Goal: Transaction & Acquisition: Purchase product/service

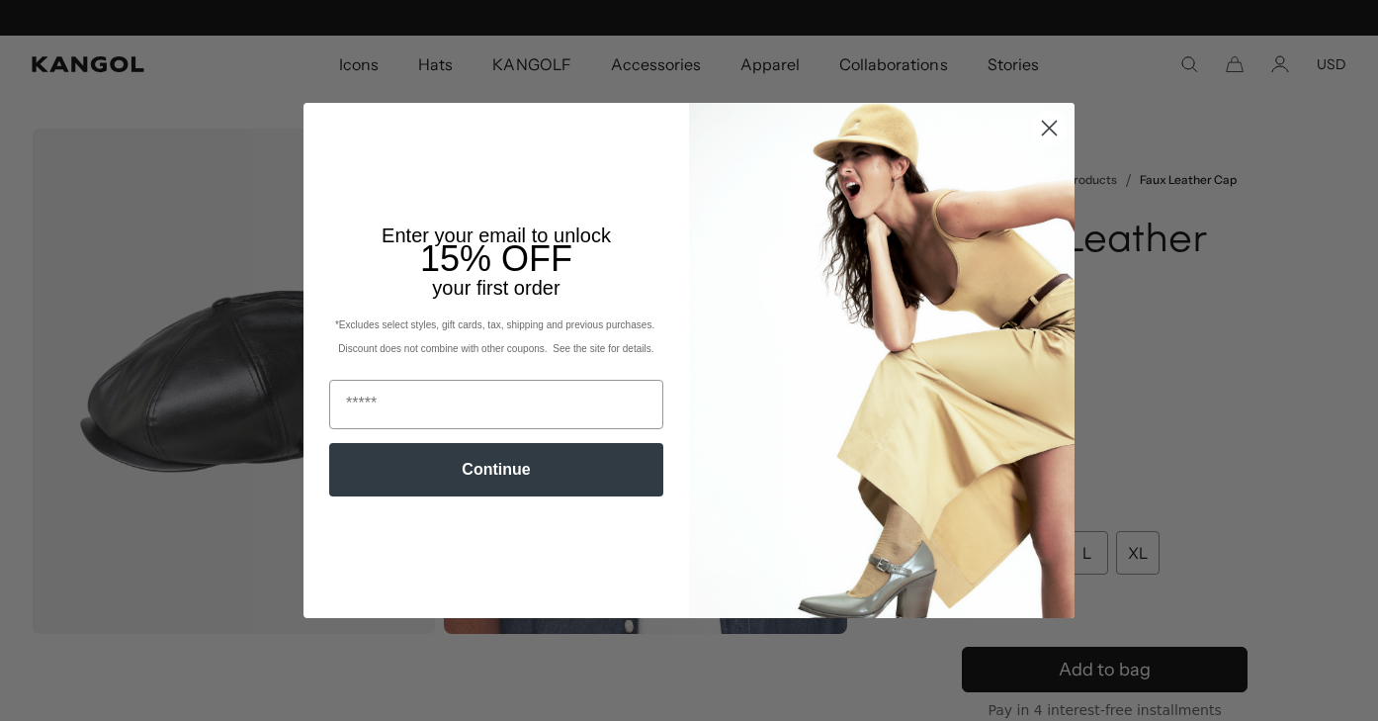
click at [1041, 222] on img "POPUP Form" at bounding box center [881, 360] width 385 height 514
click at [1047, 134] on circle "Close dialog" at bounding box center [1049, 128] width 33 height 33
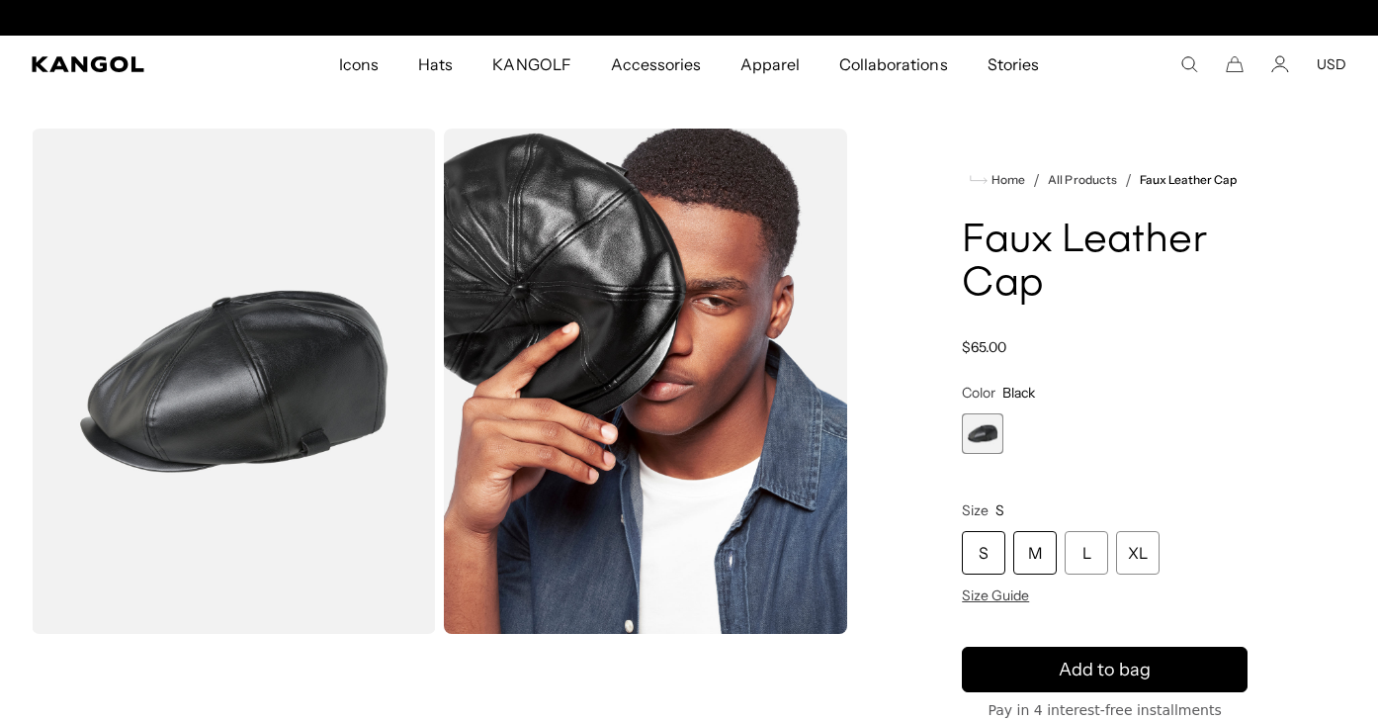
scroll to position [0, 0]
click at [1097, 566] on div "L" at bounding box center [1085, 552] width 43 height 43
click at [1097, 563] on div "L" at bounding box center [1085, 552] width 43 height 43
click at [1092, 559] on div "L" at bounding box center [1085, 552] width 43 height 43
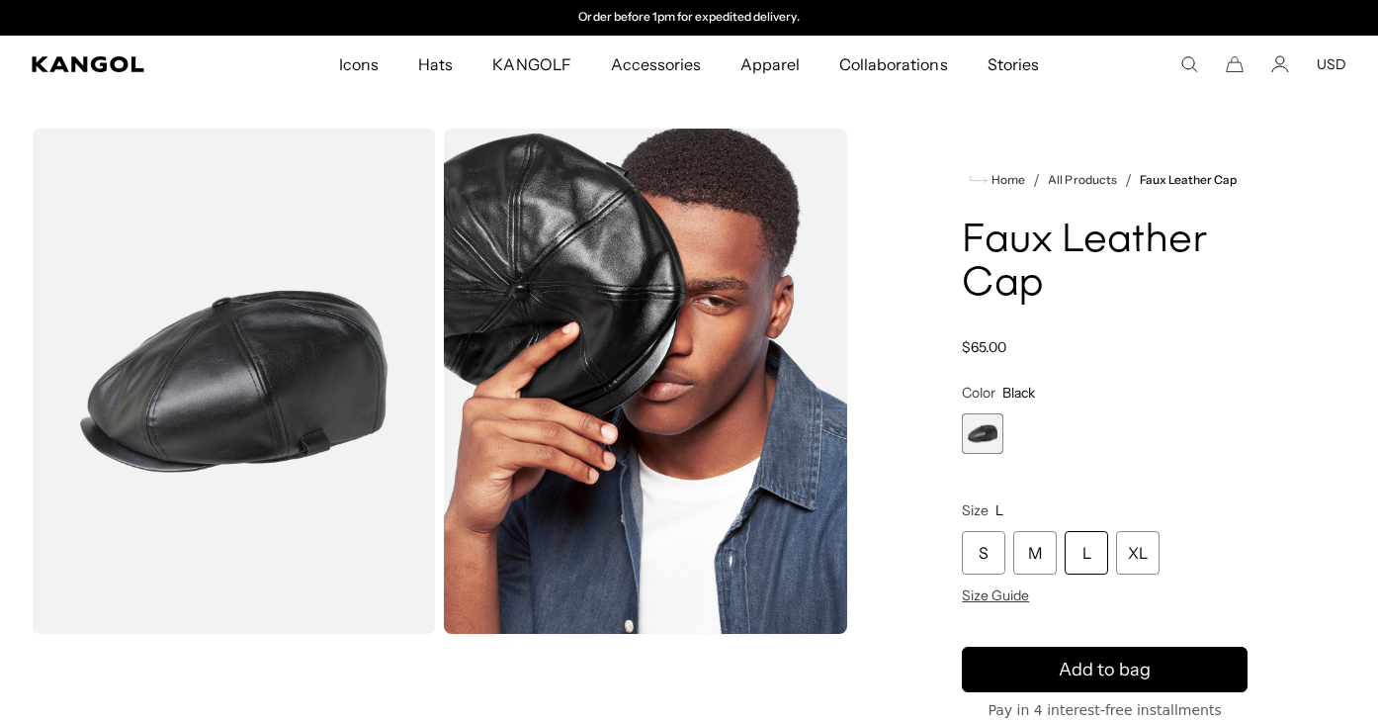
click at [1092, 560] on div "L" at bounding box center [1085, 552] width 43 height 43
click at [1092, 562] on div "L" at bounding box center [1085, 552] width 43 height 43
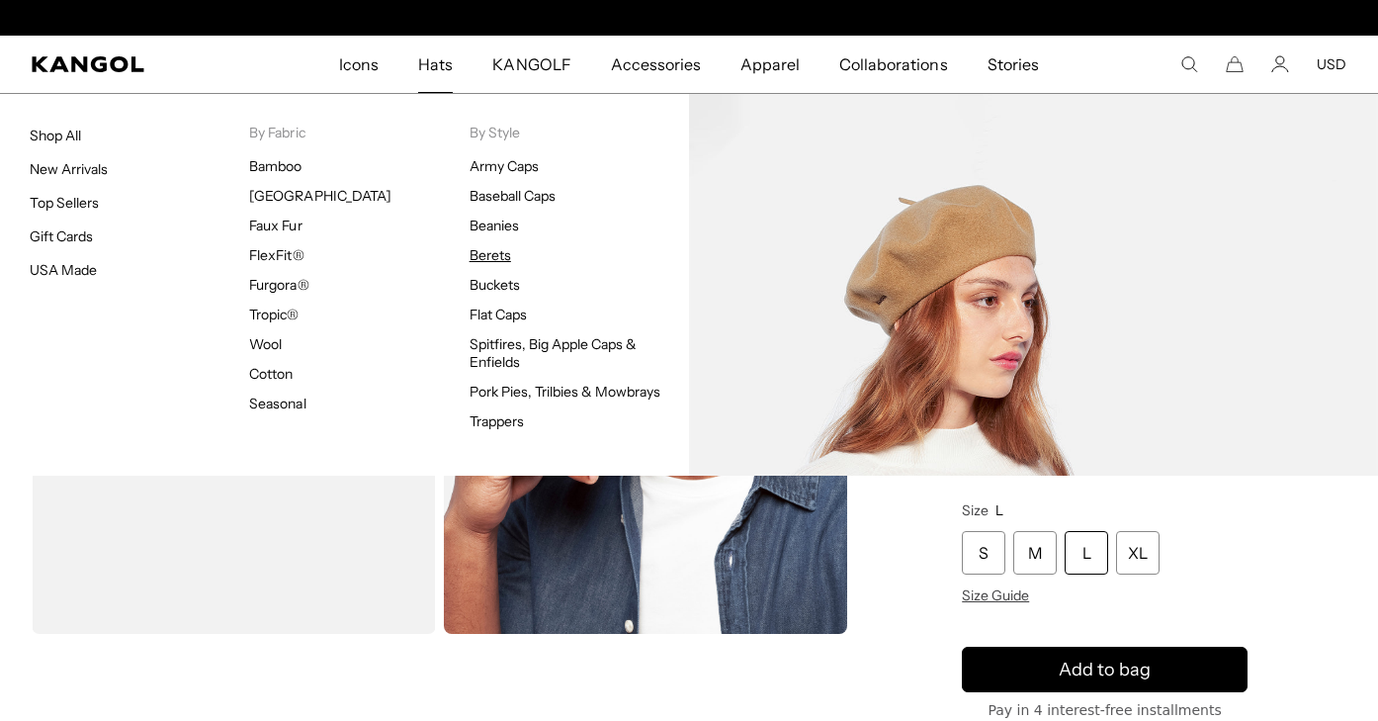
scroll to position [0, 407]
click at [494, 253] on link "Berets" at bounding box center [490, 255] width 42 height 18
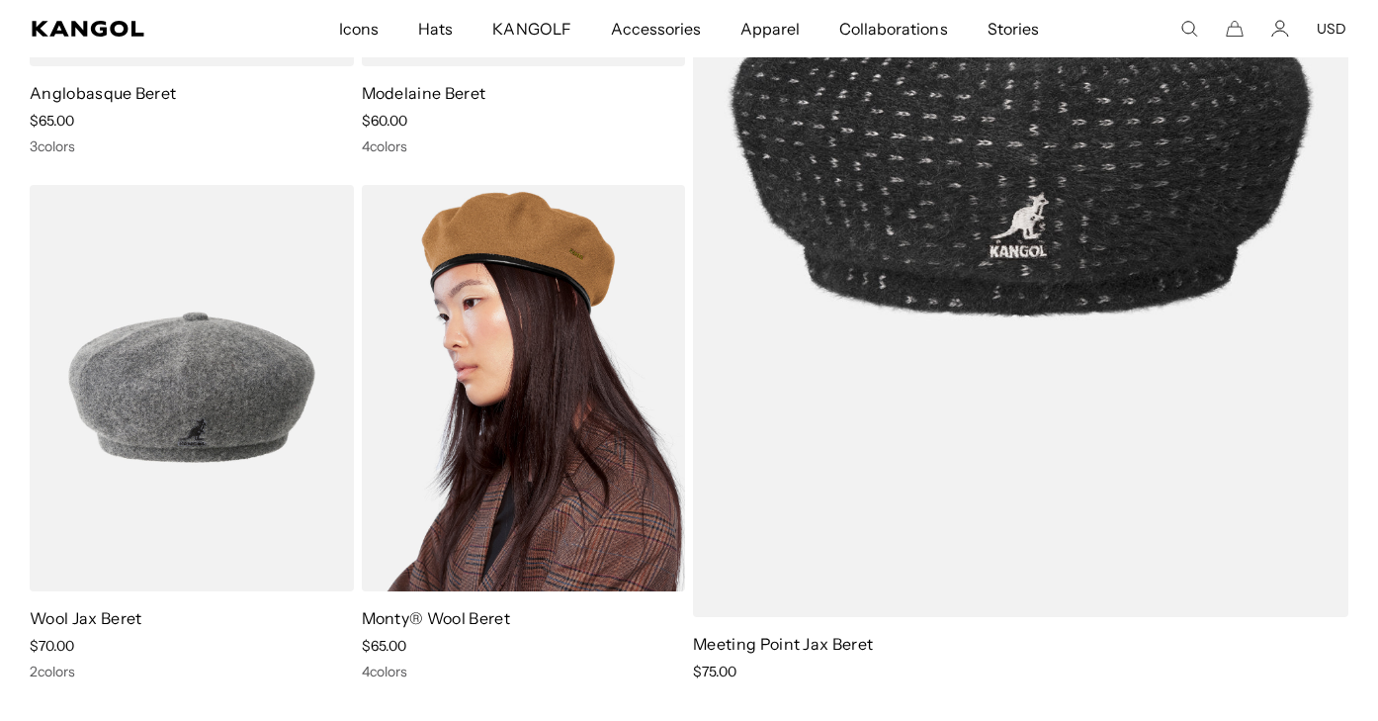
click at [486, 369] on img at bounding box center [524, 388] width 324 height 406
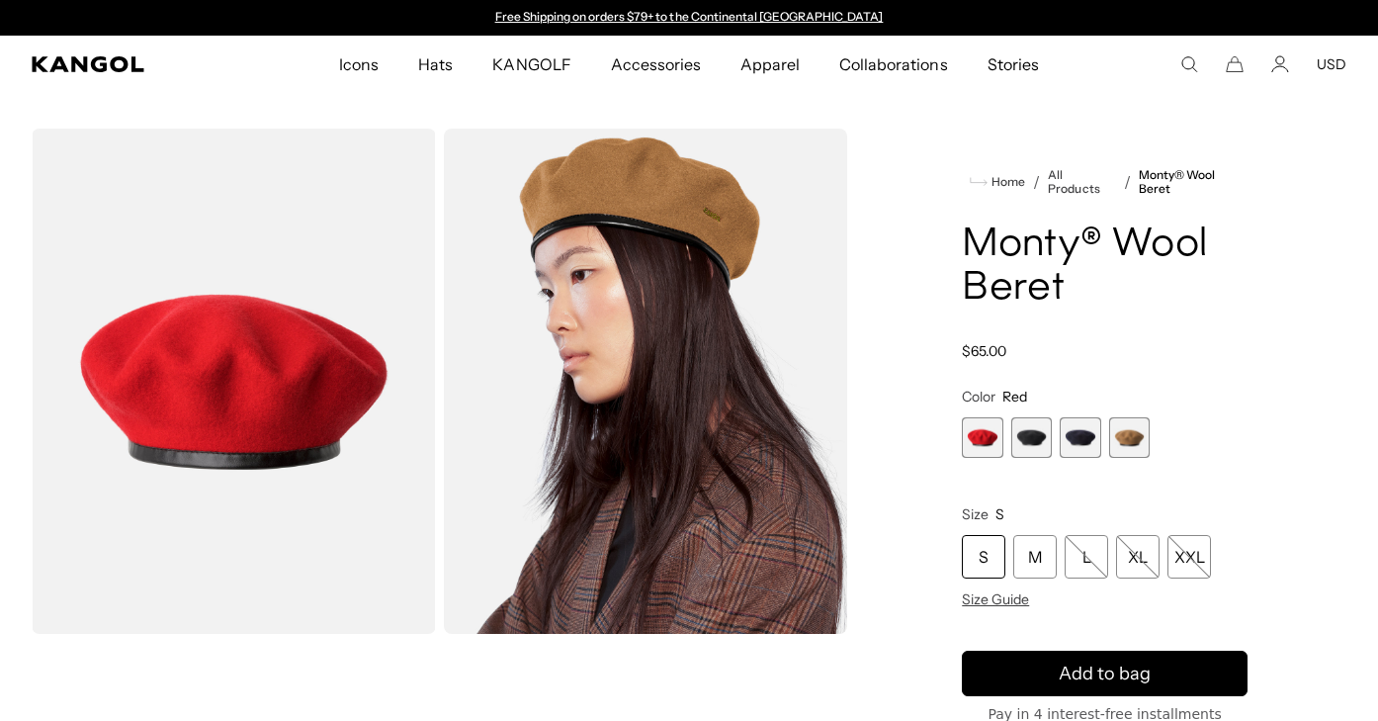
click at [1028, 443] on span "2 of 4" at bounding box center [1031, 437] width 41 height 41
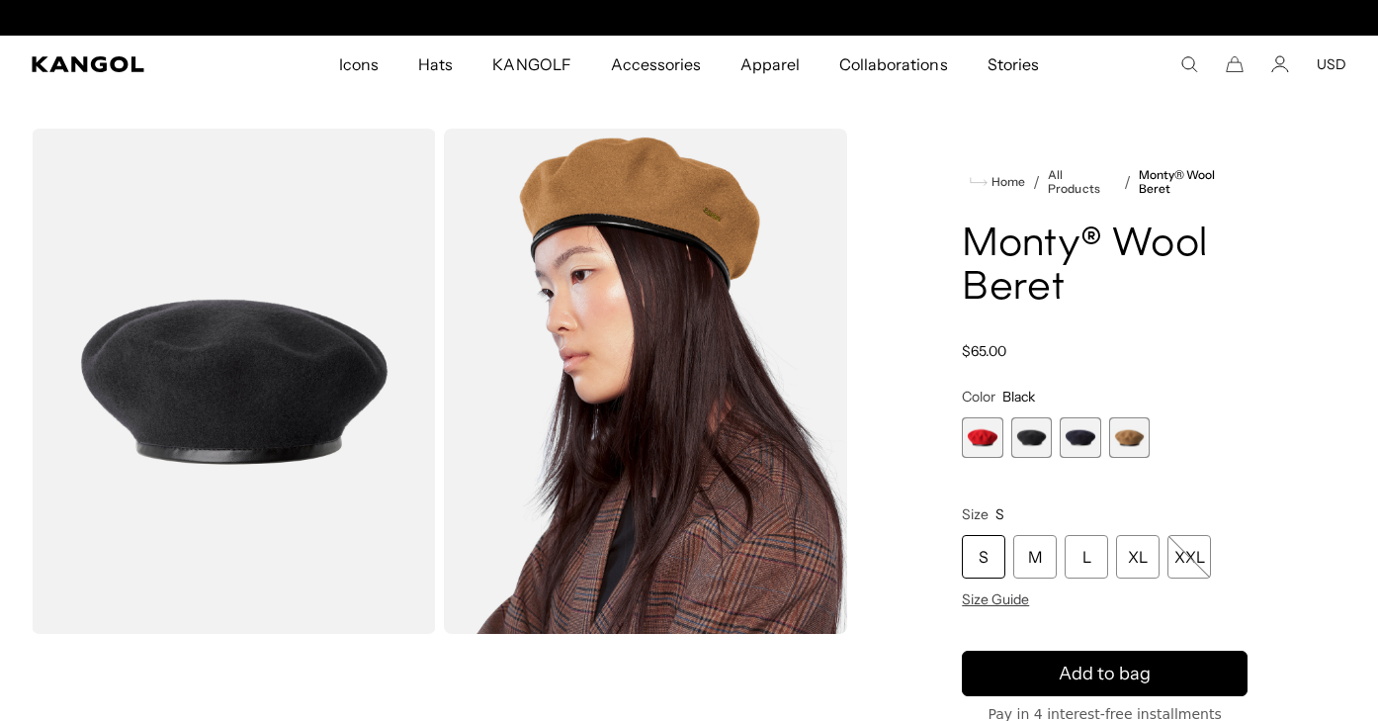
scroll to position [0, 407]
click at [1074, 450] on span "3 of 4" at bounding box center [1080, 437] width 41 height 41
click at [1124, 444] on span "4 of 4" at bounding box center [1129, 437] width 41 height 41
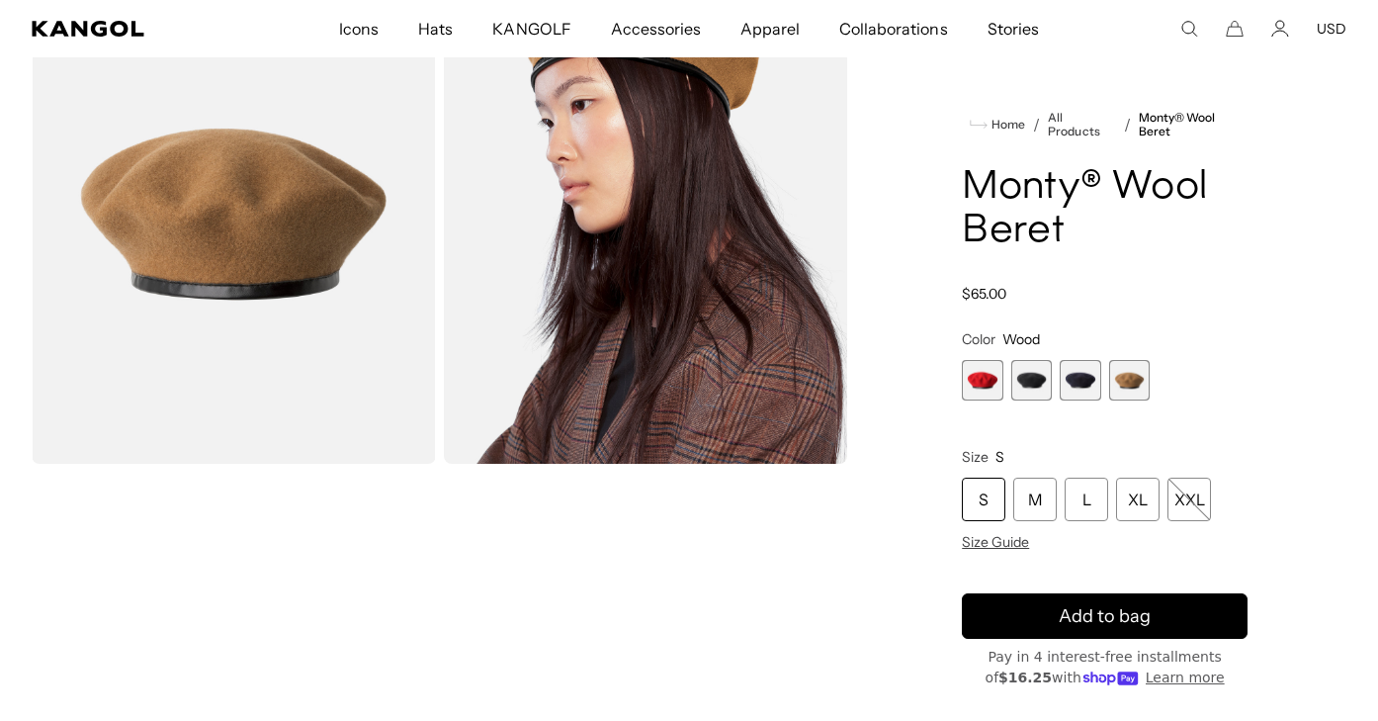
scroll to position [168, 0]
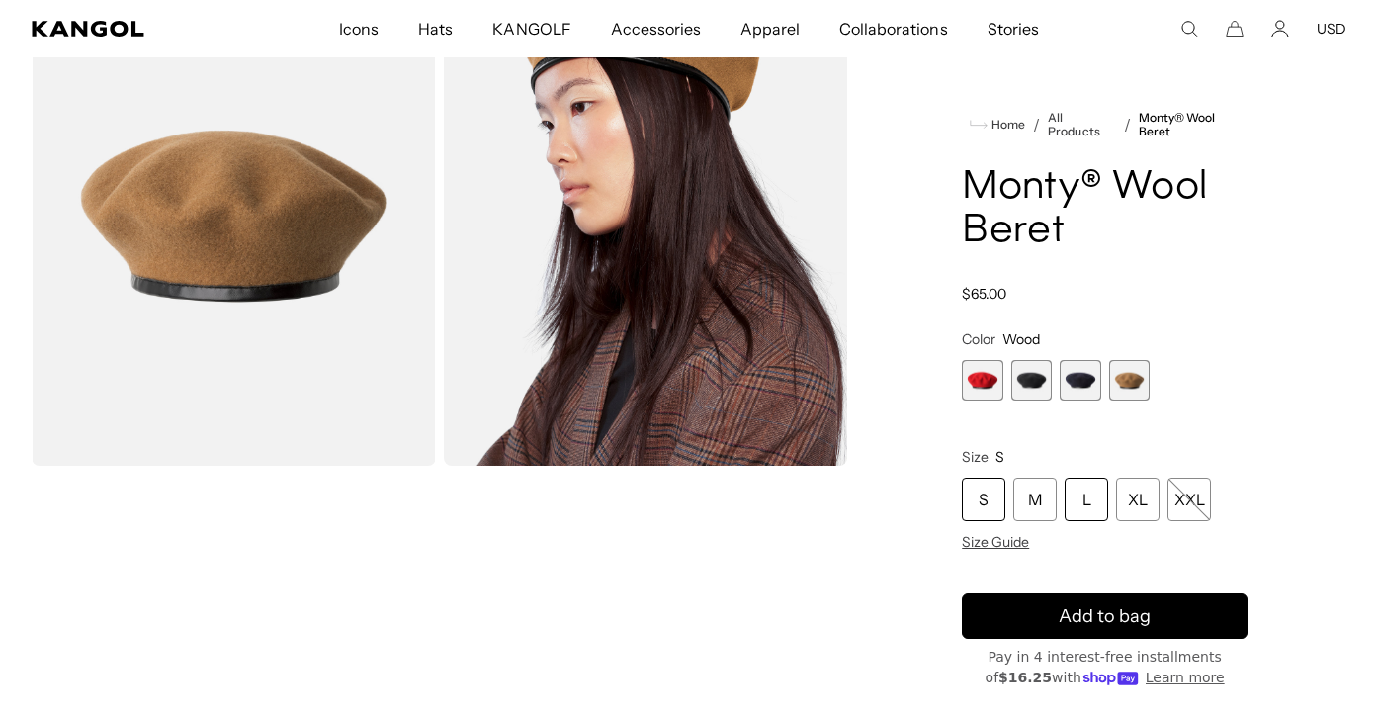
click at [1104, 510] on div "L" at bounding box center [1085, 498] width 43 height 43
click at [1083, 505] on div "L" at bounding box center [1085, 498] width 43 height 43
click at [1087, 517] on div "L" at bounding box center [1085, 498] width 43 height 43
click at [1087, 518] on div "L" at bounding box center [1085, 498] width 43 height 43
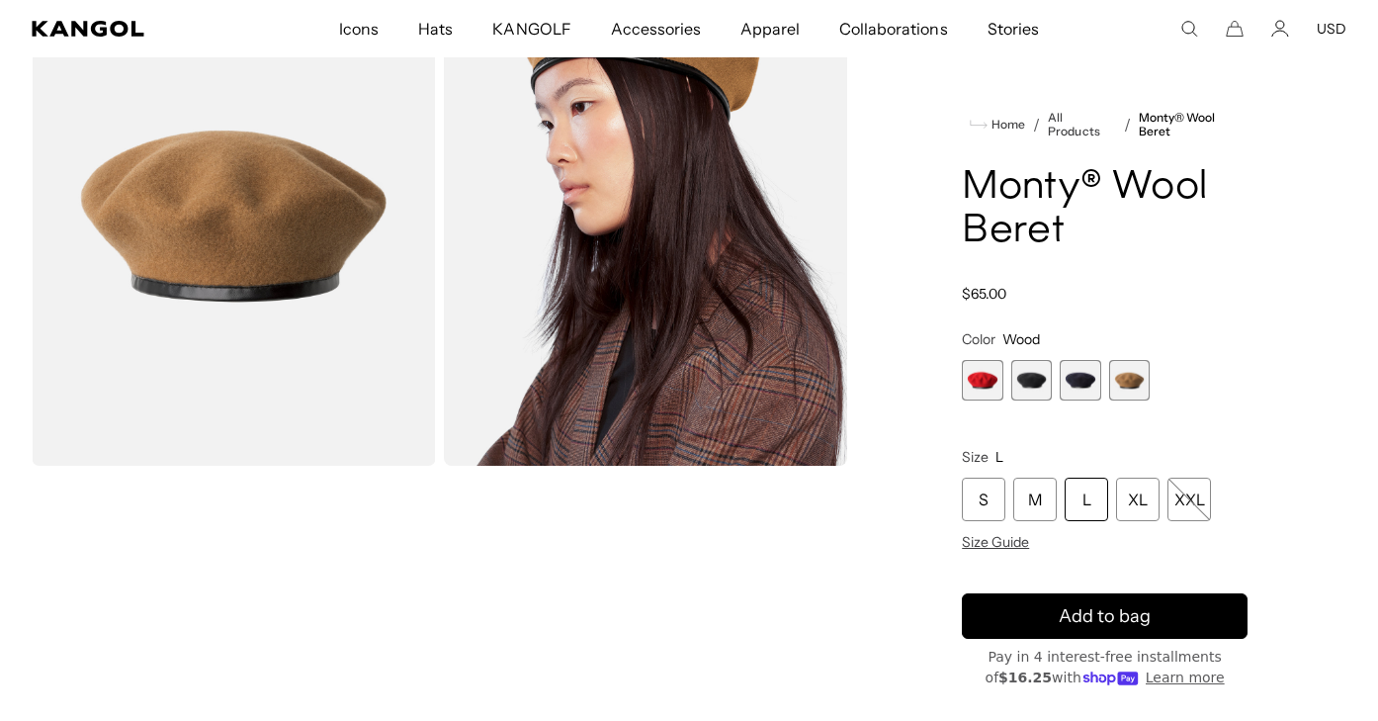
scroll to position [0, 0]
click at [1032, 380] on span "2 of 4" at bounding box center [1031, 380] width 41 height 41
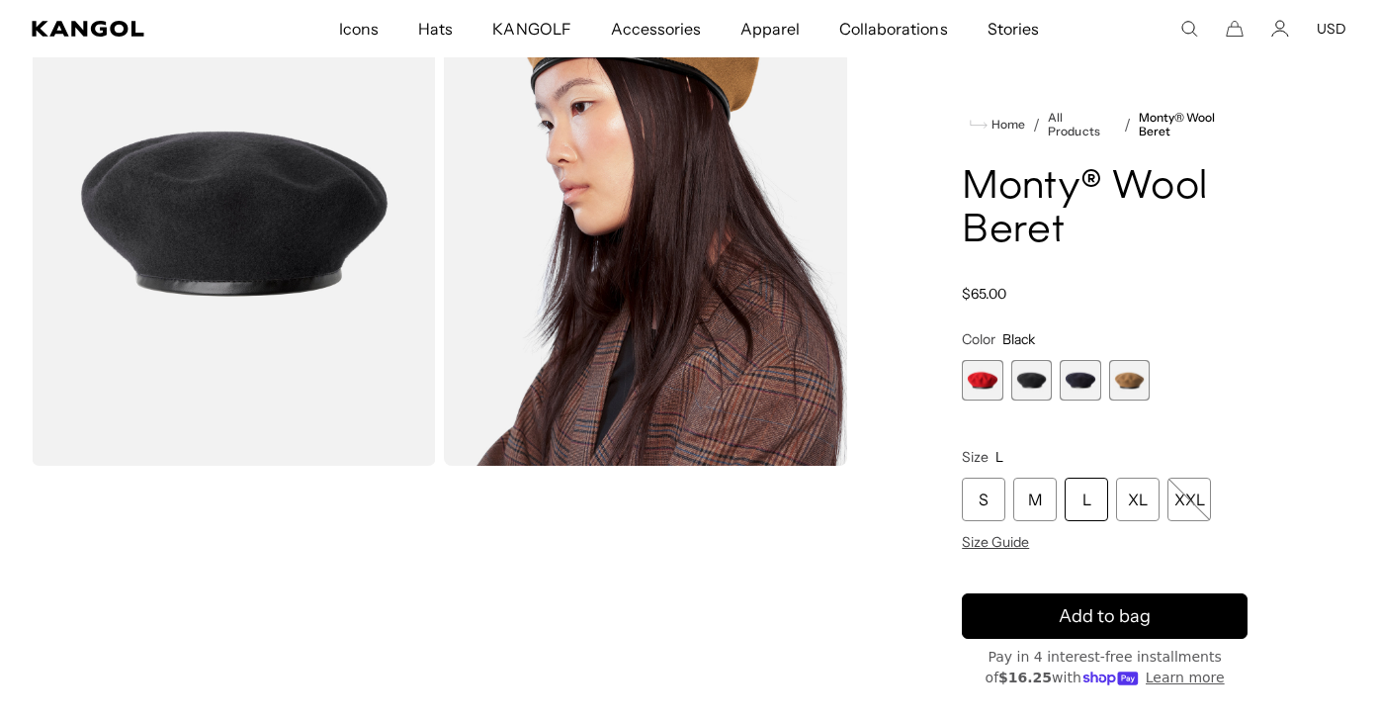
click at [1087, 500] on div "L" at bounding box center [1085, 498] width 43 height 43
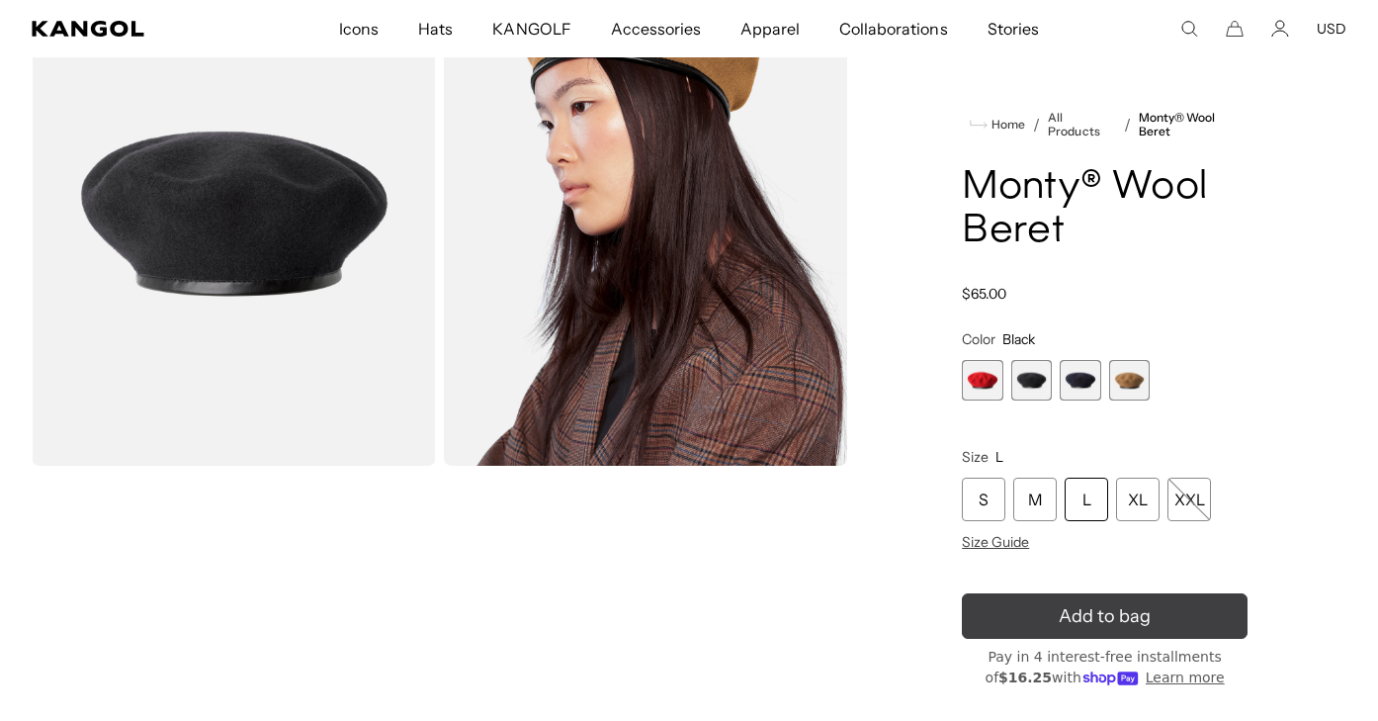
scroll to position [0, 407]
click at [1073, 603] on span "Add to bag" at bounding box center [1105, 616] width 92 height 27
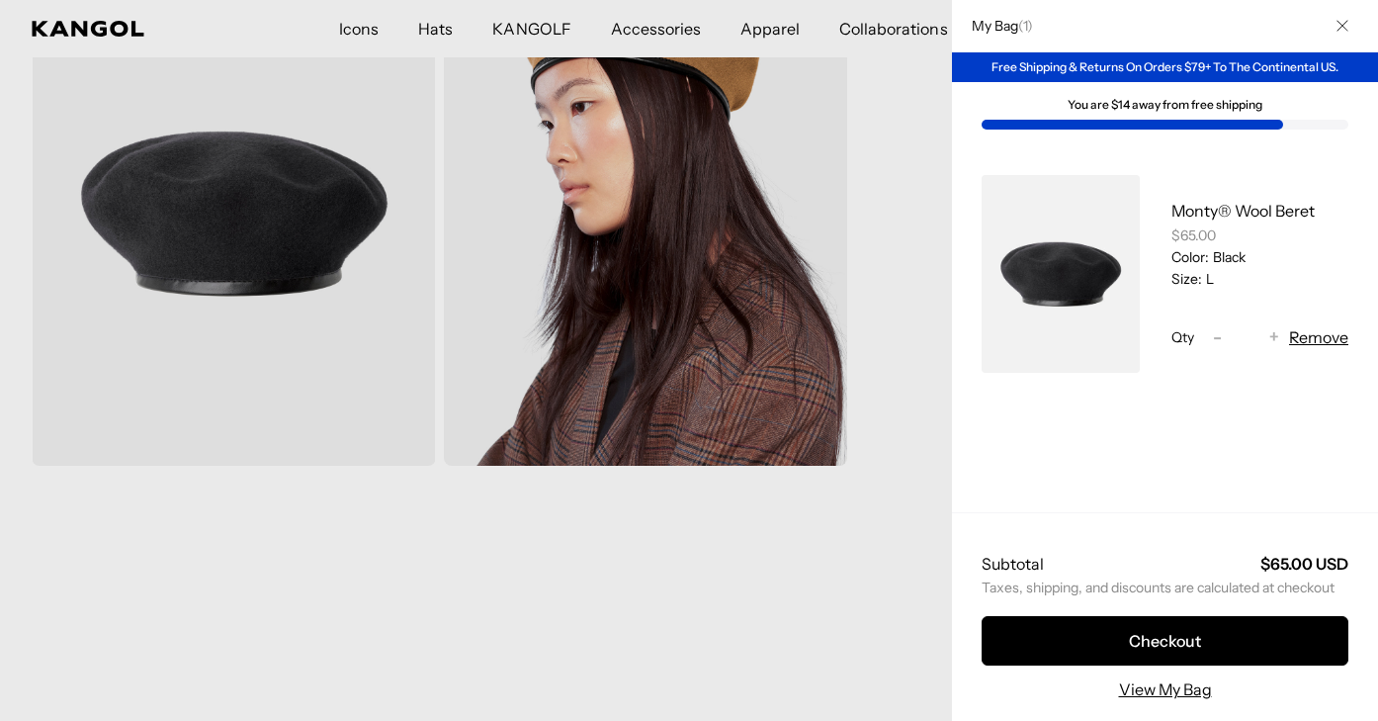
scroll to position [0, 0]
click at [1343, 27] on icon "Close" at bounding box center [1341, 26] width 11 height 11
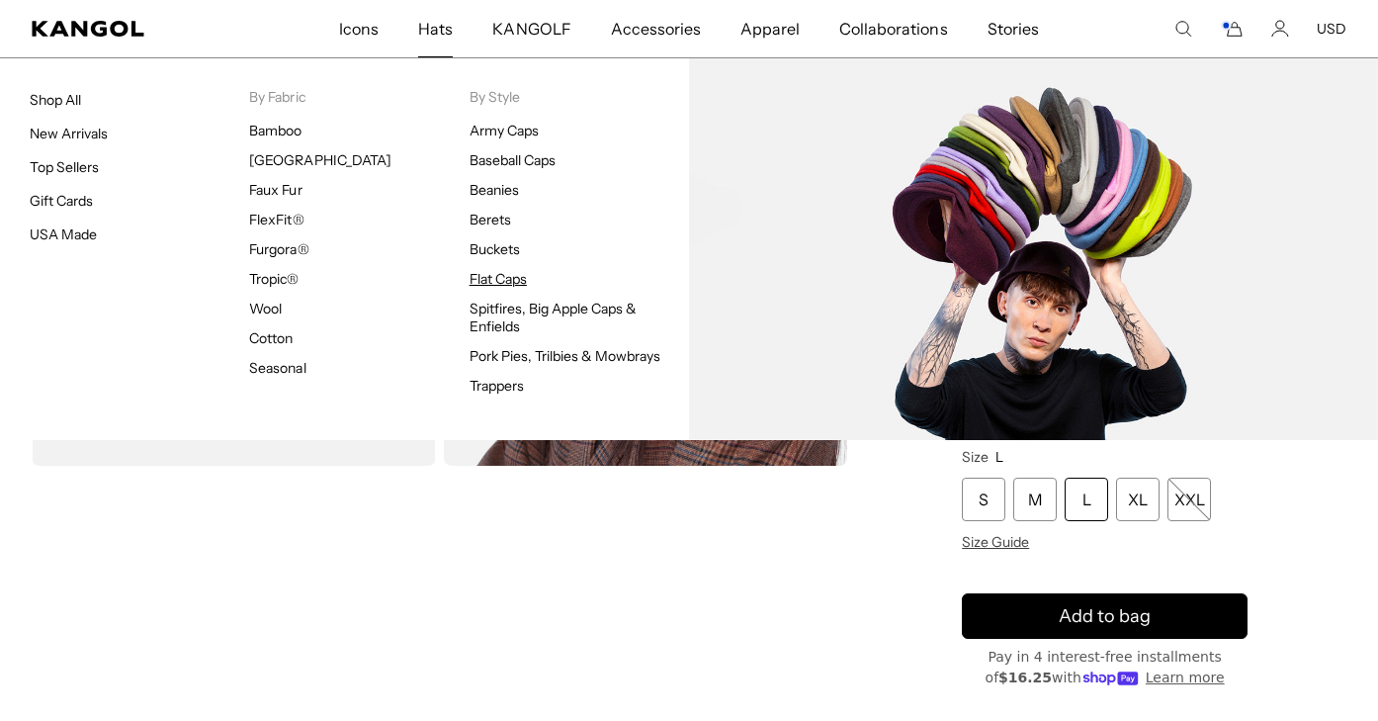
scroll to position [0, 407]
click at [484, 277] on link "Flat Caps" at bounding box center [497, 279] width 57 height 18
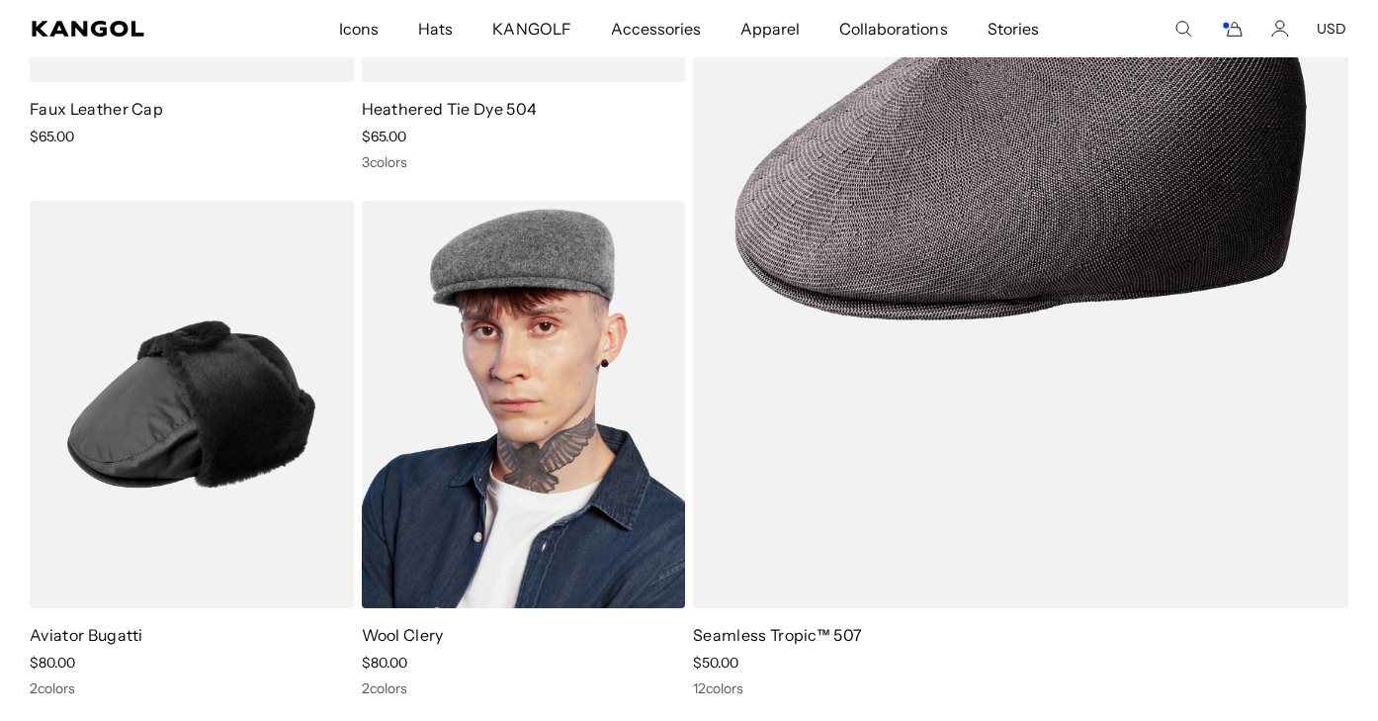
click at [555, 433] on img at bounding box center [524, 404] width 324 height 406
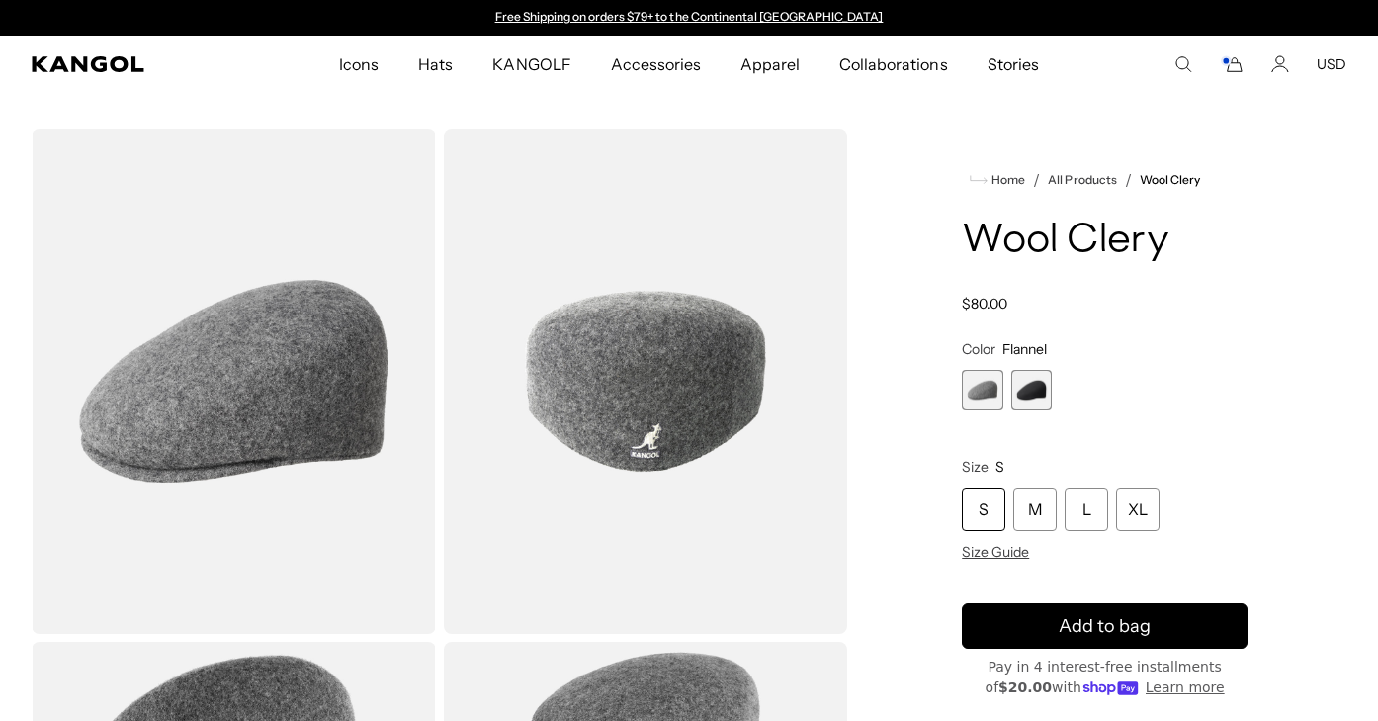
click at [1041, 386] on span "2 of 2" at bounding box center [1031, 390] width 41 height 41
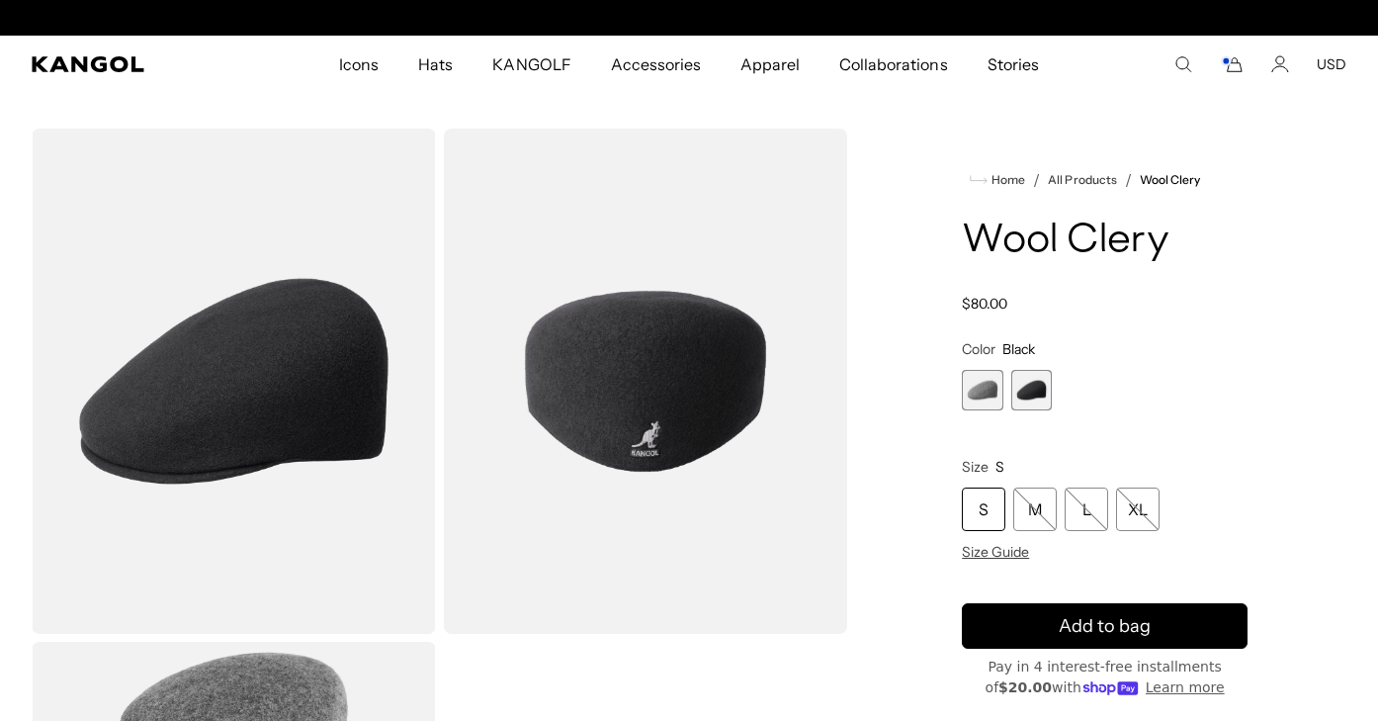
scroll to position [0, 407]
click at [985, 392] on span "1 of 2" at bounding box center [982, 390] width 41 height 41
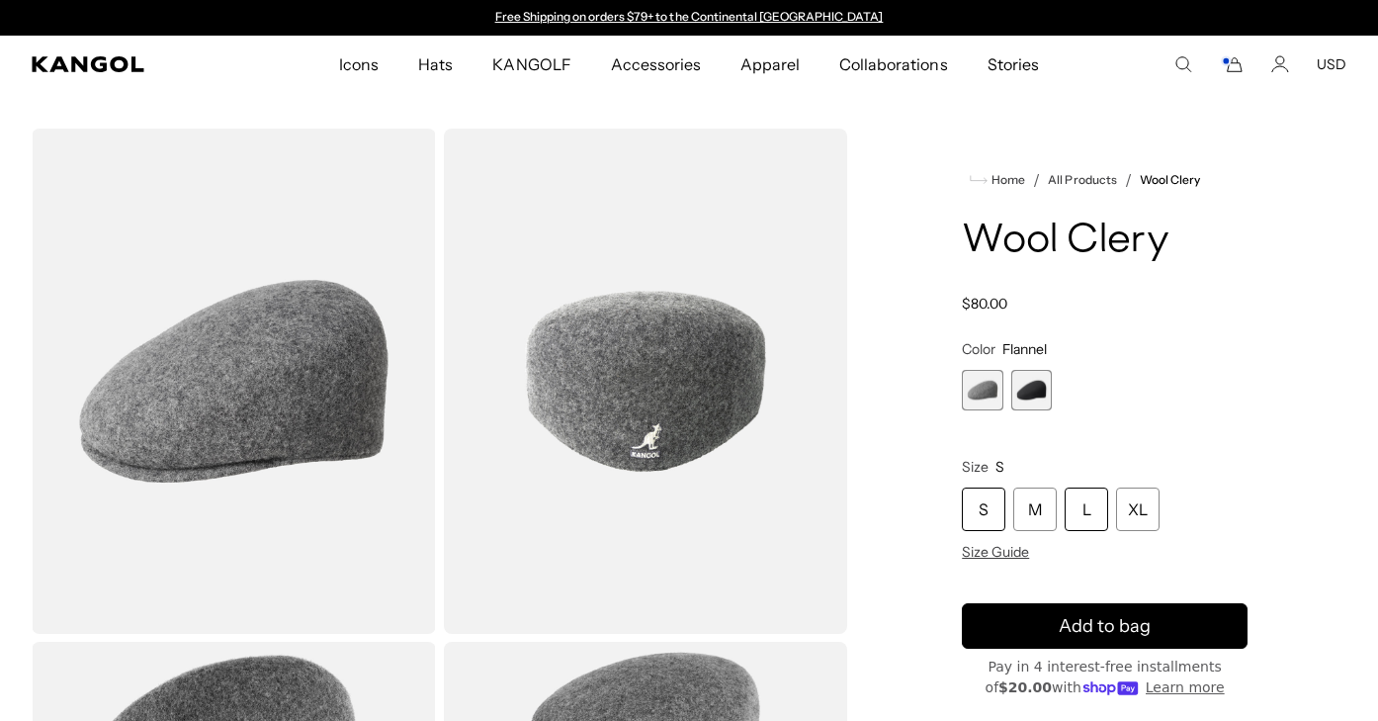
click at [1076, 504] on div "L" at bounding box center [1085, 508] width 43 height 43
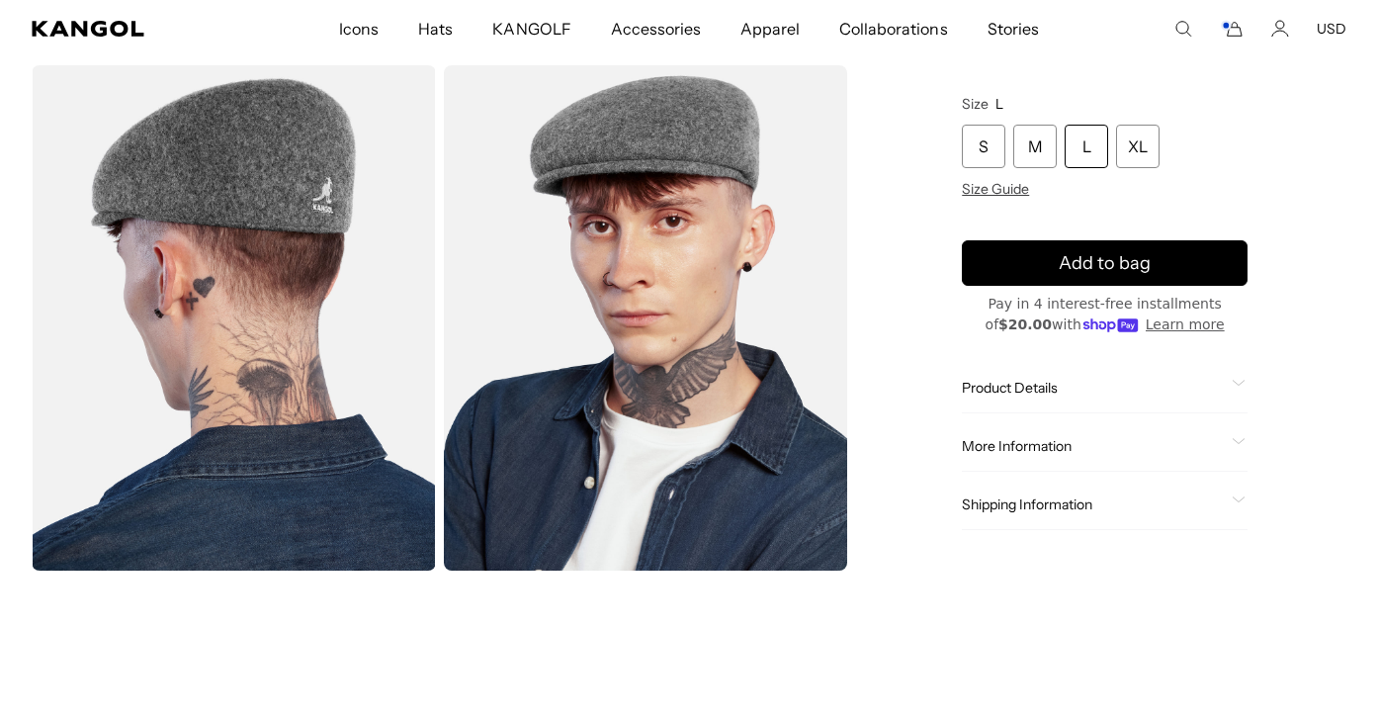
scroll to position [0, 407]
click at [1090, 158] on div "L" at bounding box center [1085, 147] width 43 height 43
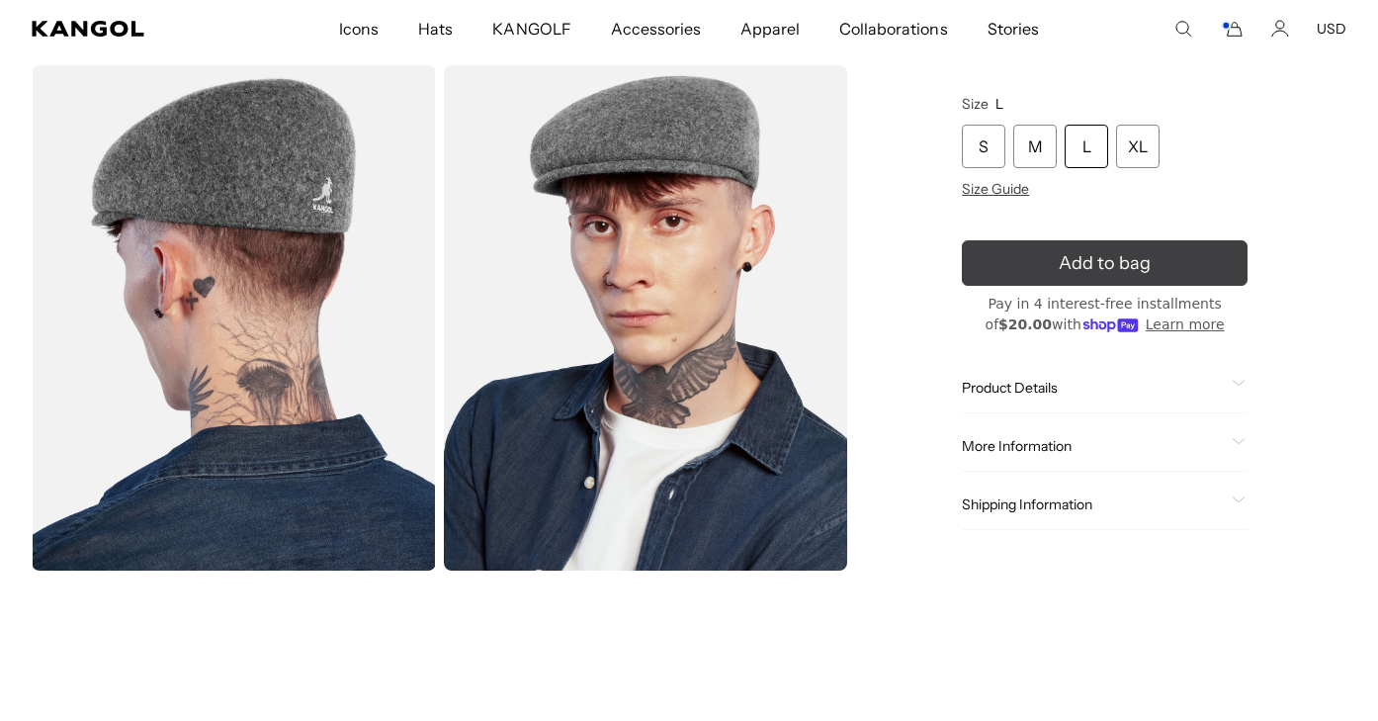
click at [1090, 258] on div "submit" at bounding box center [1104, 263] width 29 height 29
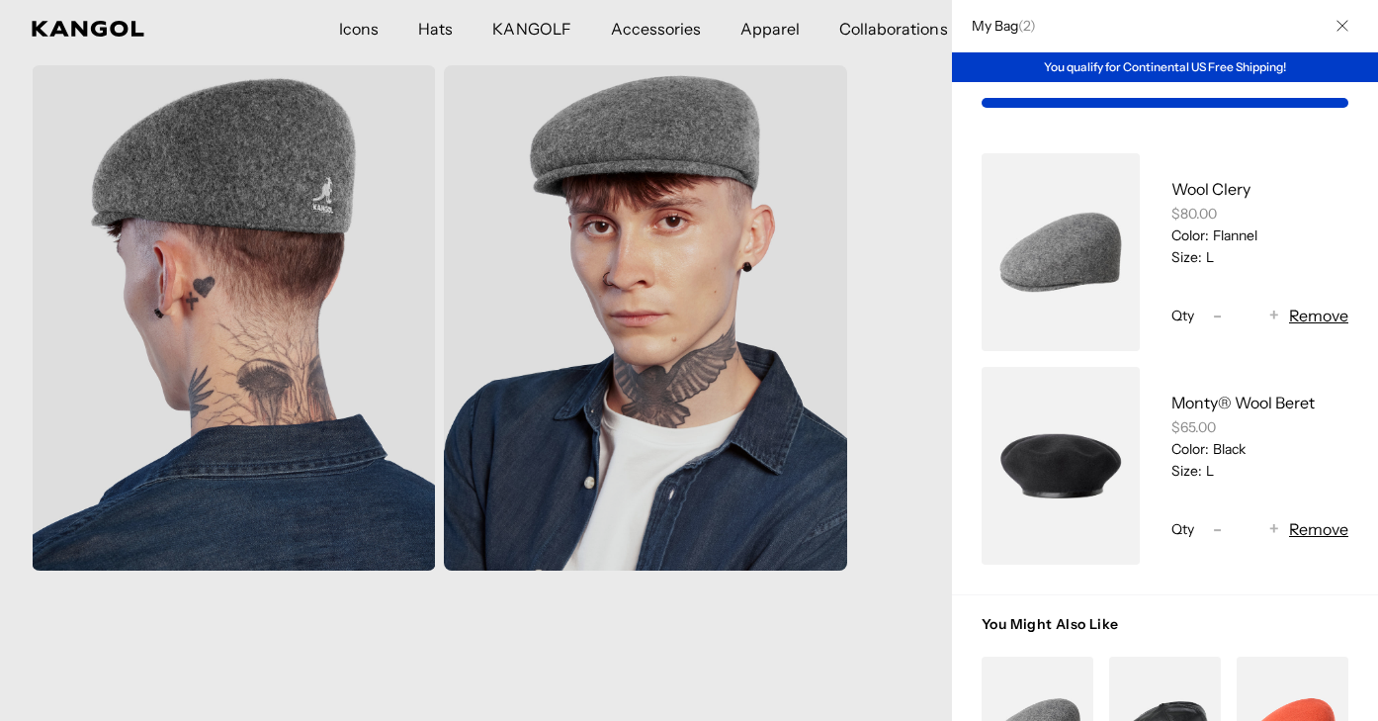
click at [448, 36] on div at bounding box center [689, 360] width 1378 height 721
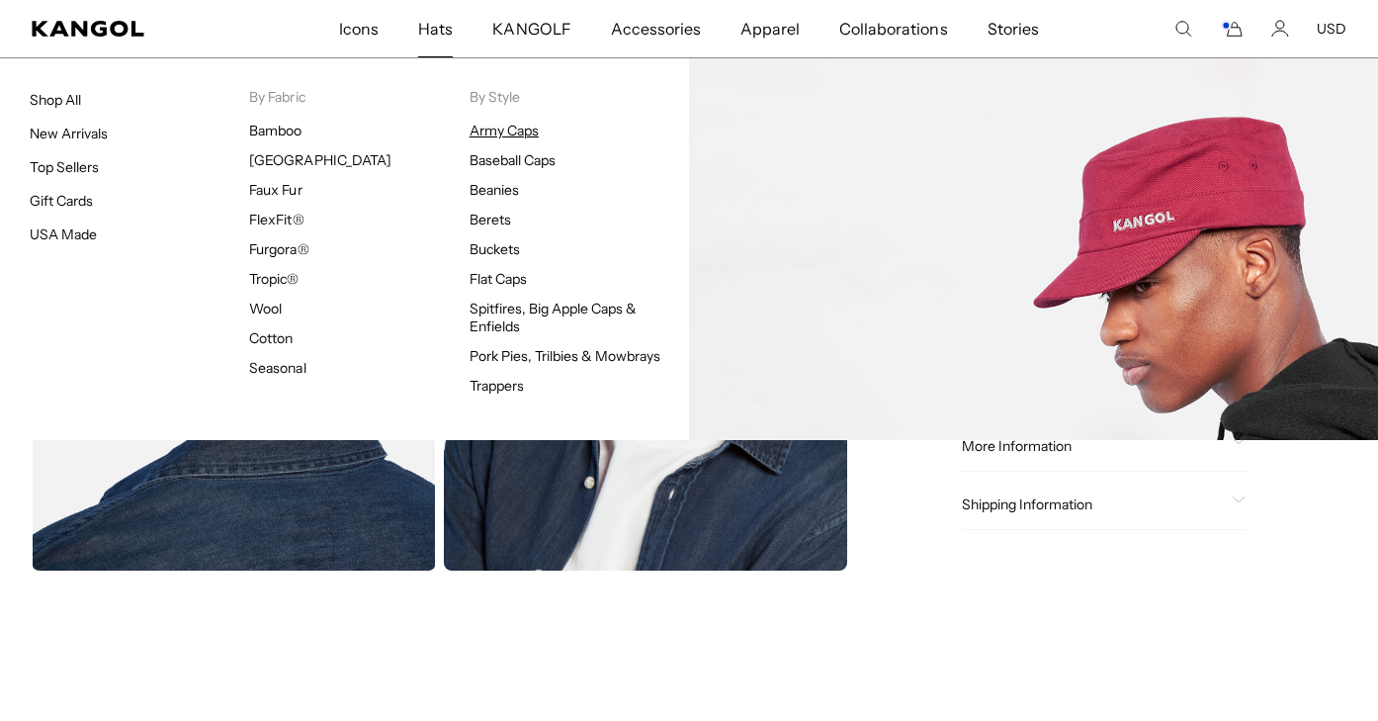
click at [508, 138] on link "Army Caps" at bounding box center [503, 131] width 69 height 18
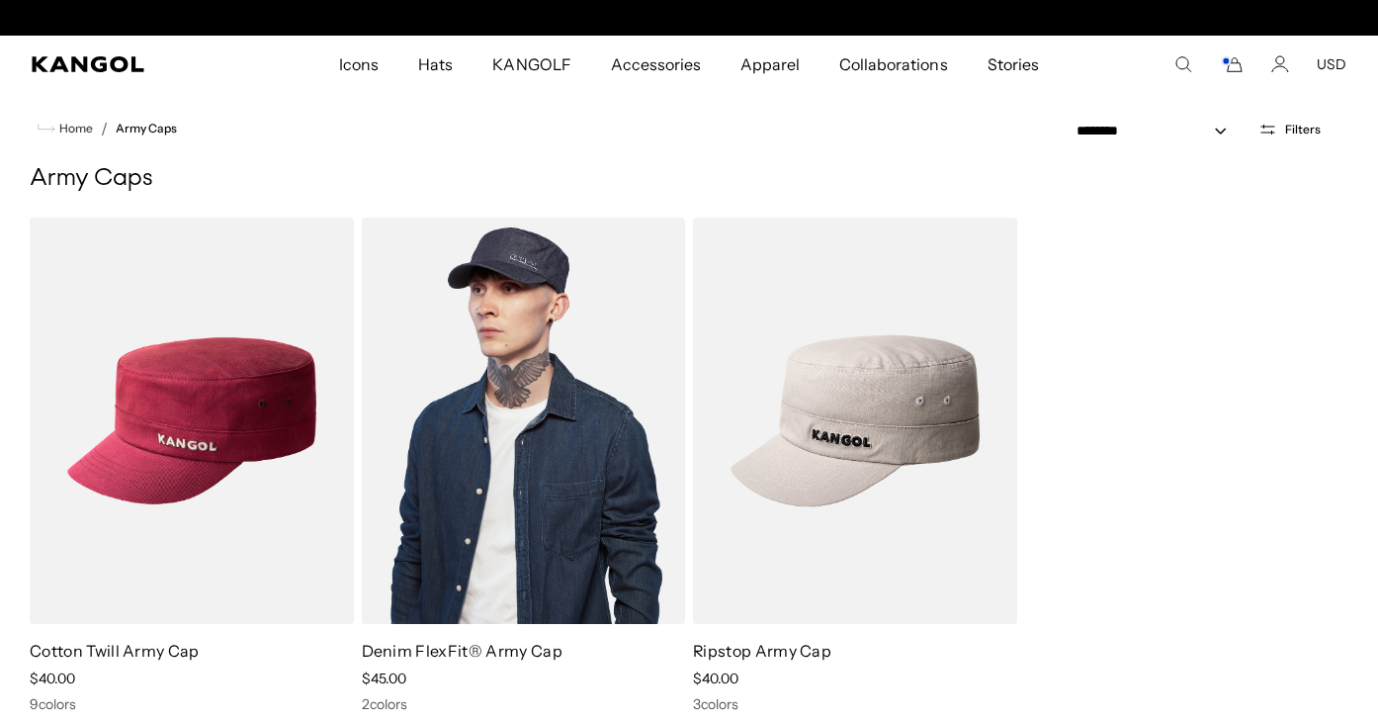
scroll to position [0, 407]
click at [564, 456] on img at bounding box center [524, 420] width 324 height 406
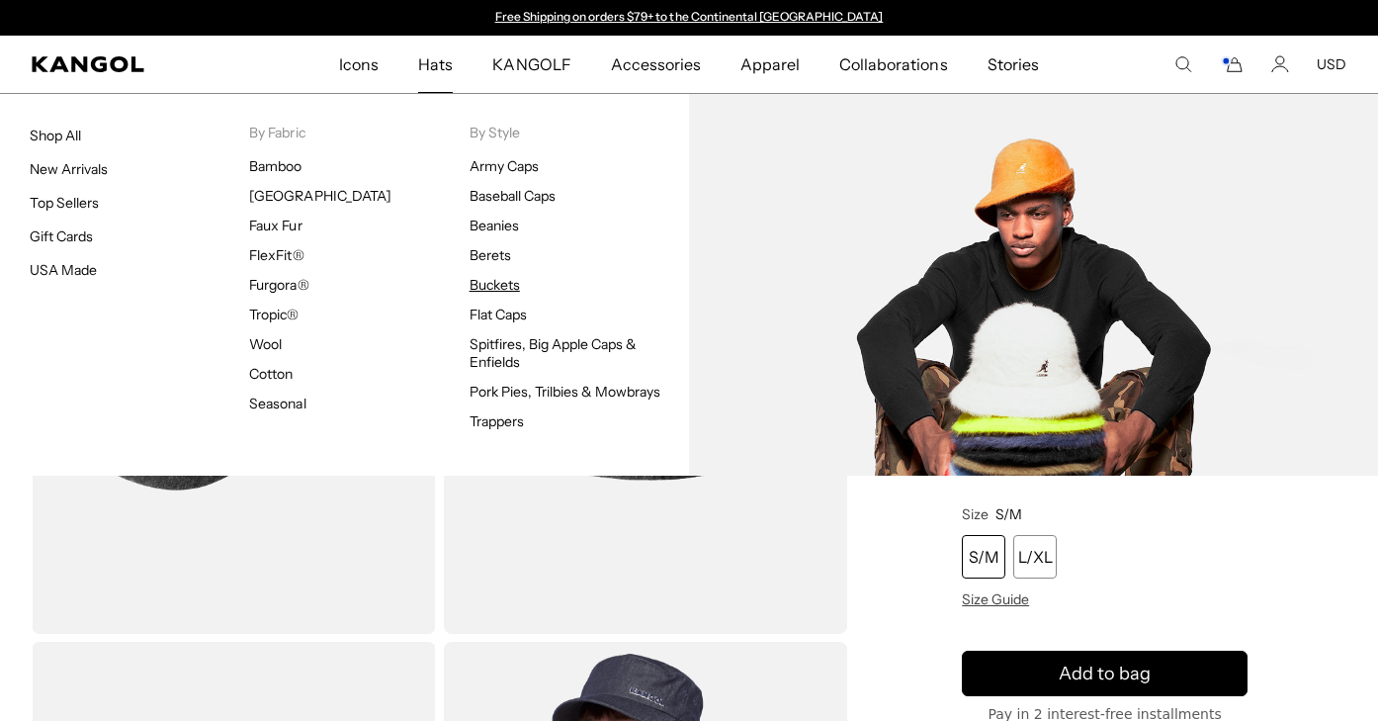
click at [485, 293] on link "Buckets" at bounding box center [494, 285] width 50 height 18
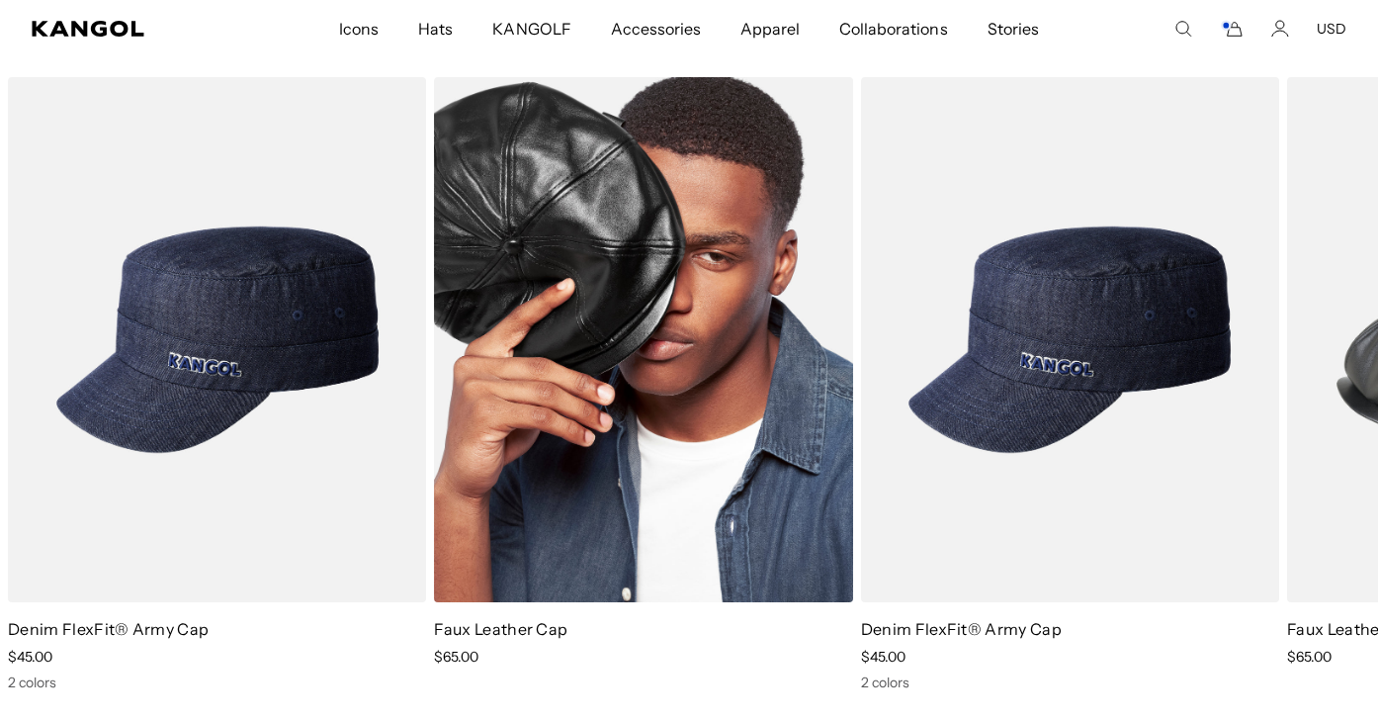
scroll to position [10577, 0]
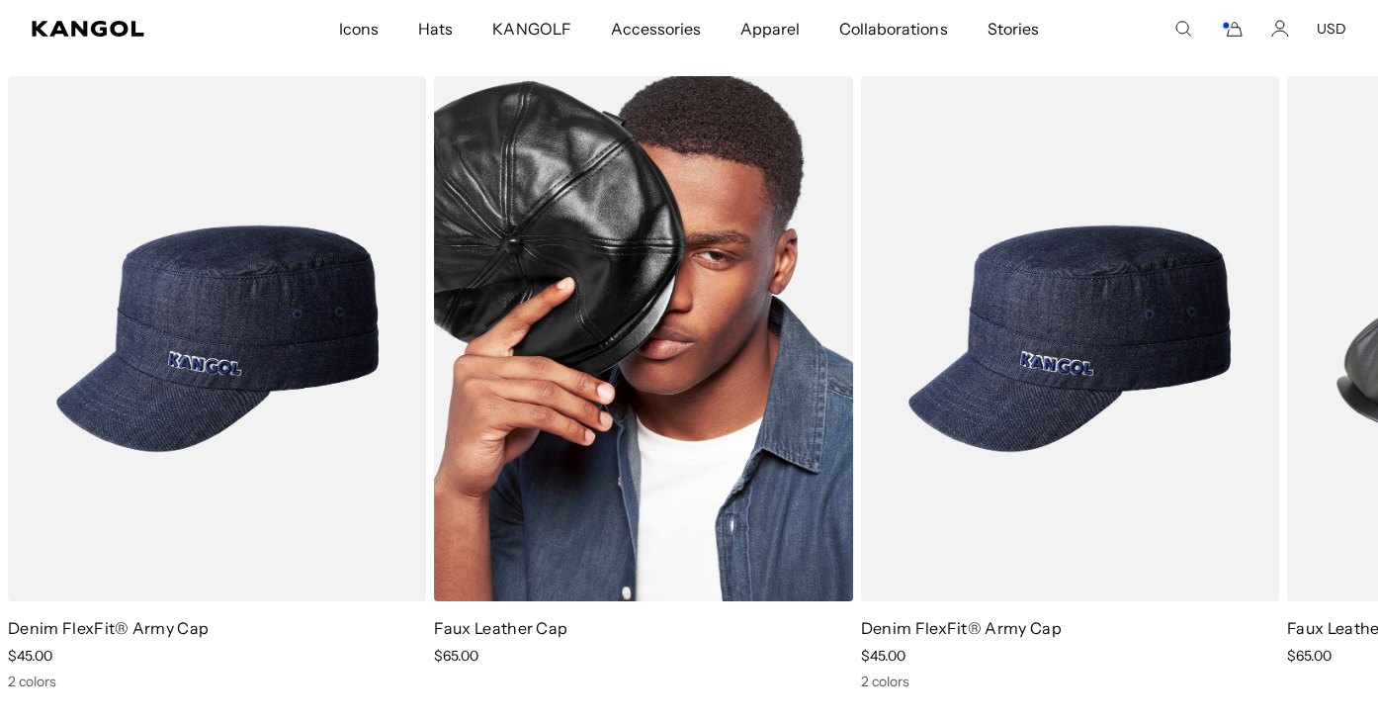
click at [627, 480] on img "2 of 2" at bounding box center [643, 338] width 418 height 525
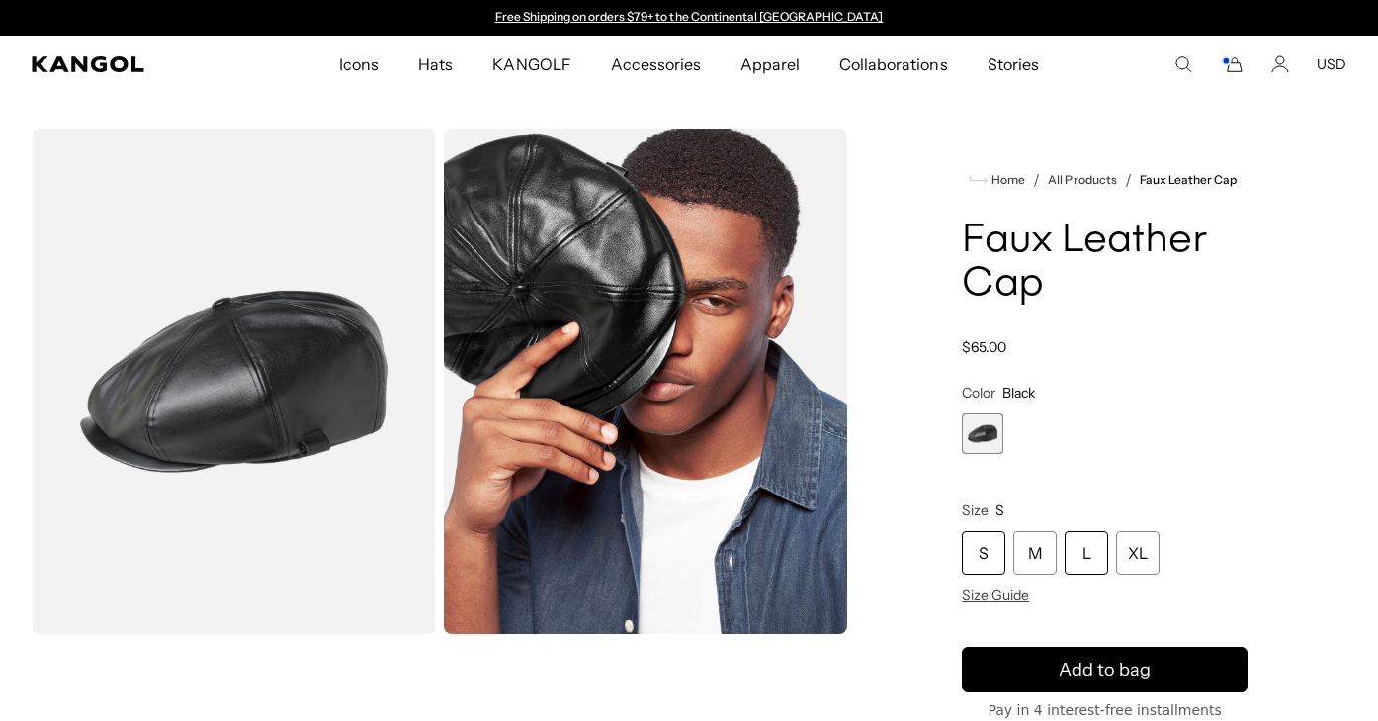
click at [1082, 549] on div "L" at bounding box center [1085, 552] width 43 height 43
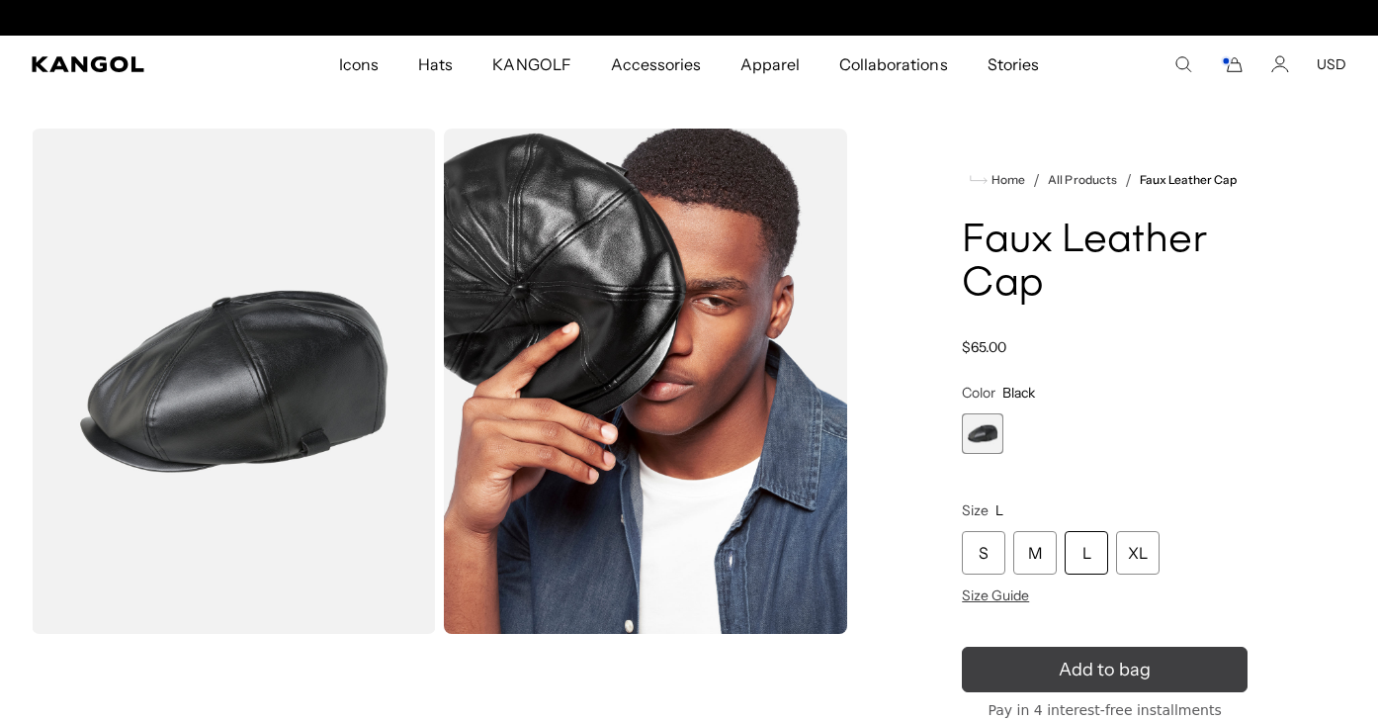
click at [1082, 656] on span "Add to bag" at bounding box center [1105, 669] width 92 height 27
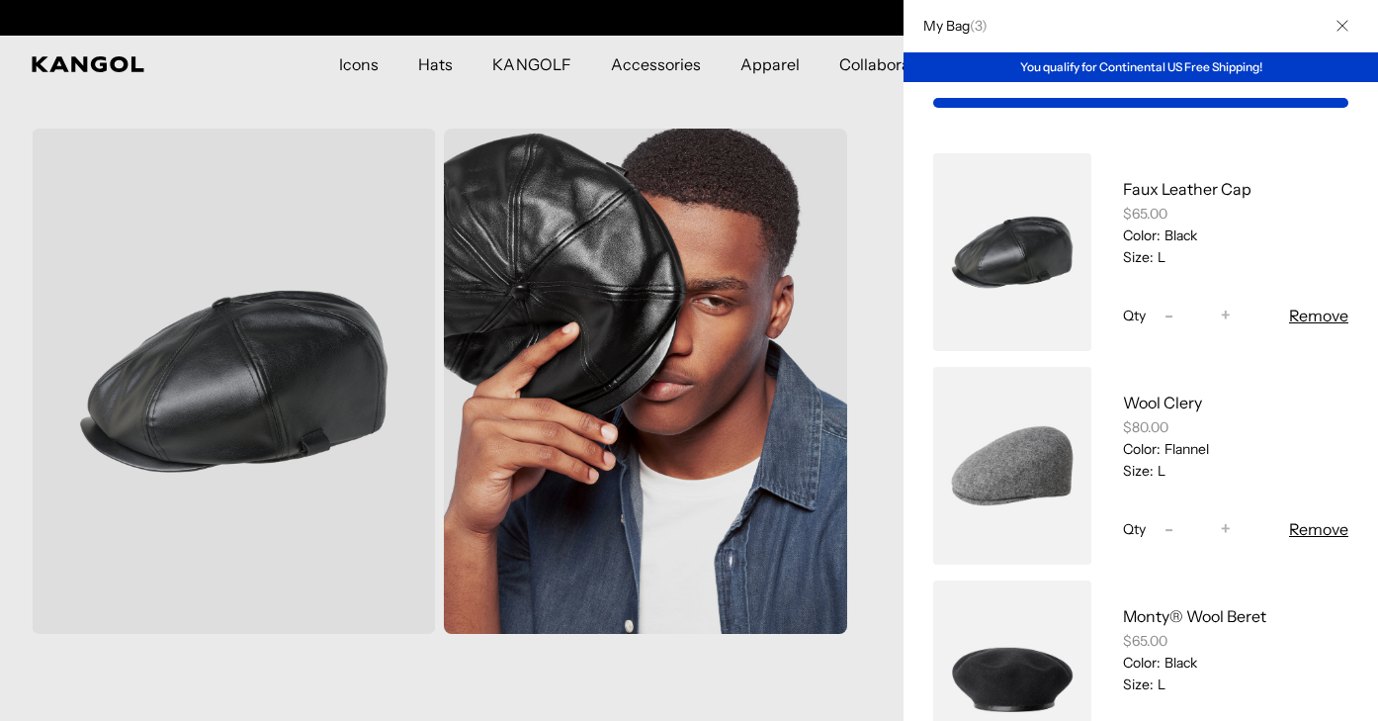
scroll to position [0, 407]
click at [1347, 21] on icon "Close" at bounding box center [1341, 26] width 11 height 11
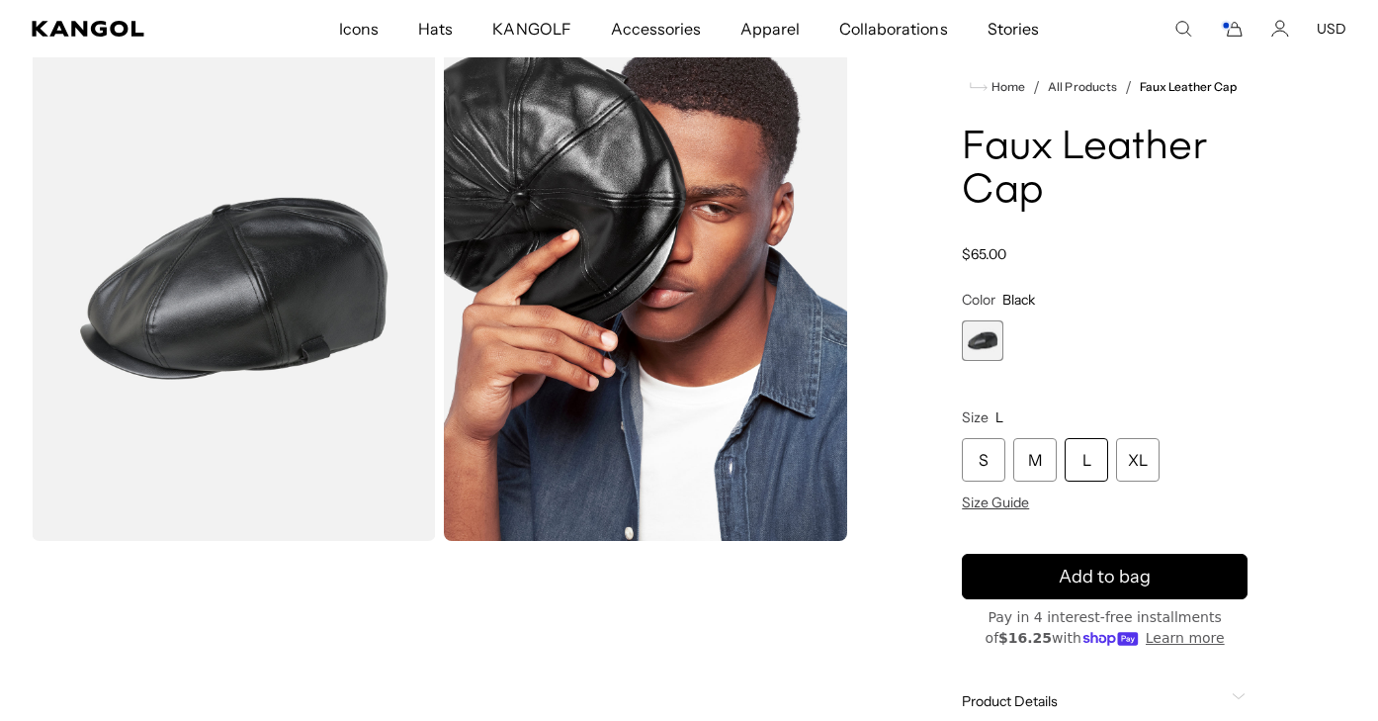
scroll to position [0, 0]
click at [1234, 33] on icon "Cart" at bounding box center [1232, 29] width 24 height 18
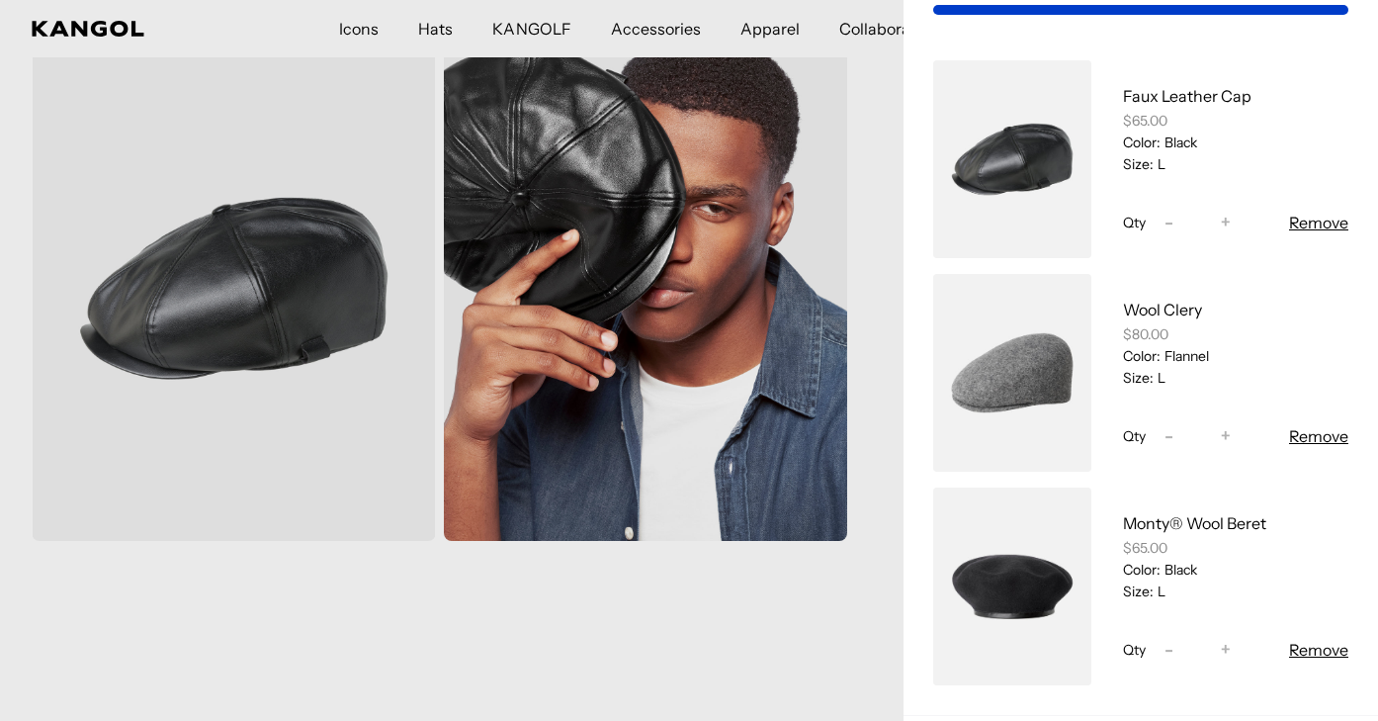
scroll to position [0, 407]
click at [1310, 224] on button "Remove" at bounding box center [1318, 223] width 59 height 24
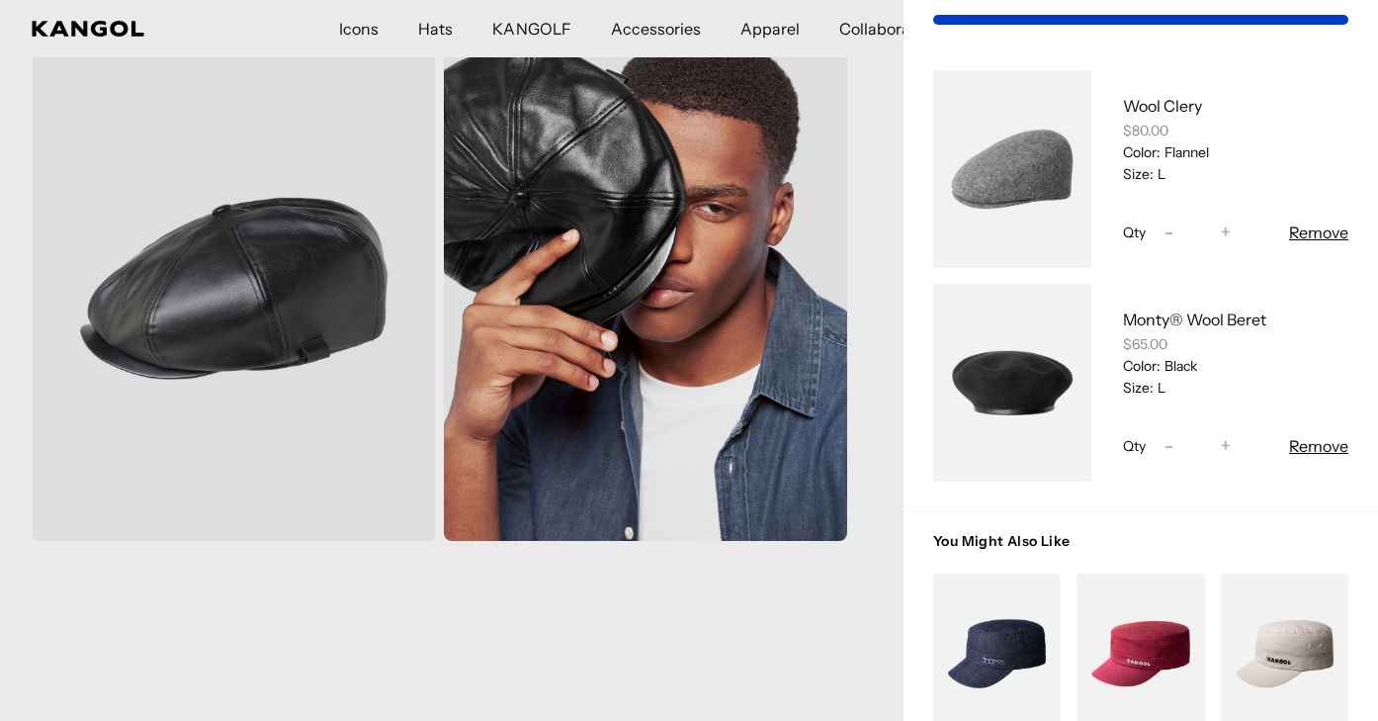
scroll to position [0, 0]
click at [1311, 229] on button "Remove" at bounding box center [1318, 232] width 59 height 24
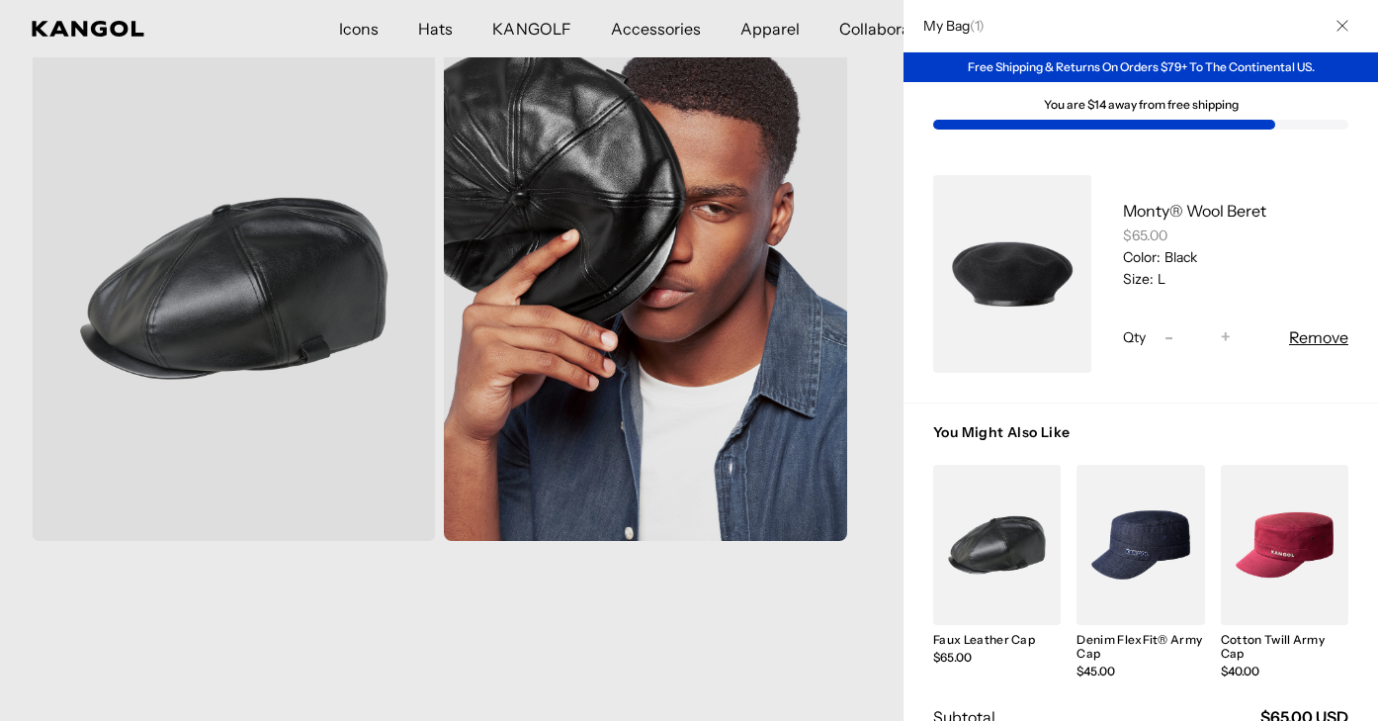
click at [1326, 342] on button "Remove" at bounding box center [1318, 337] width 59 height 24
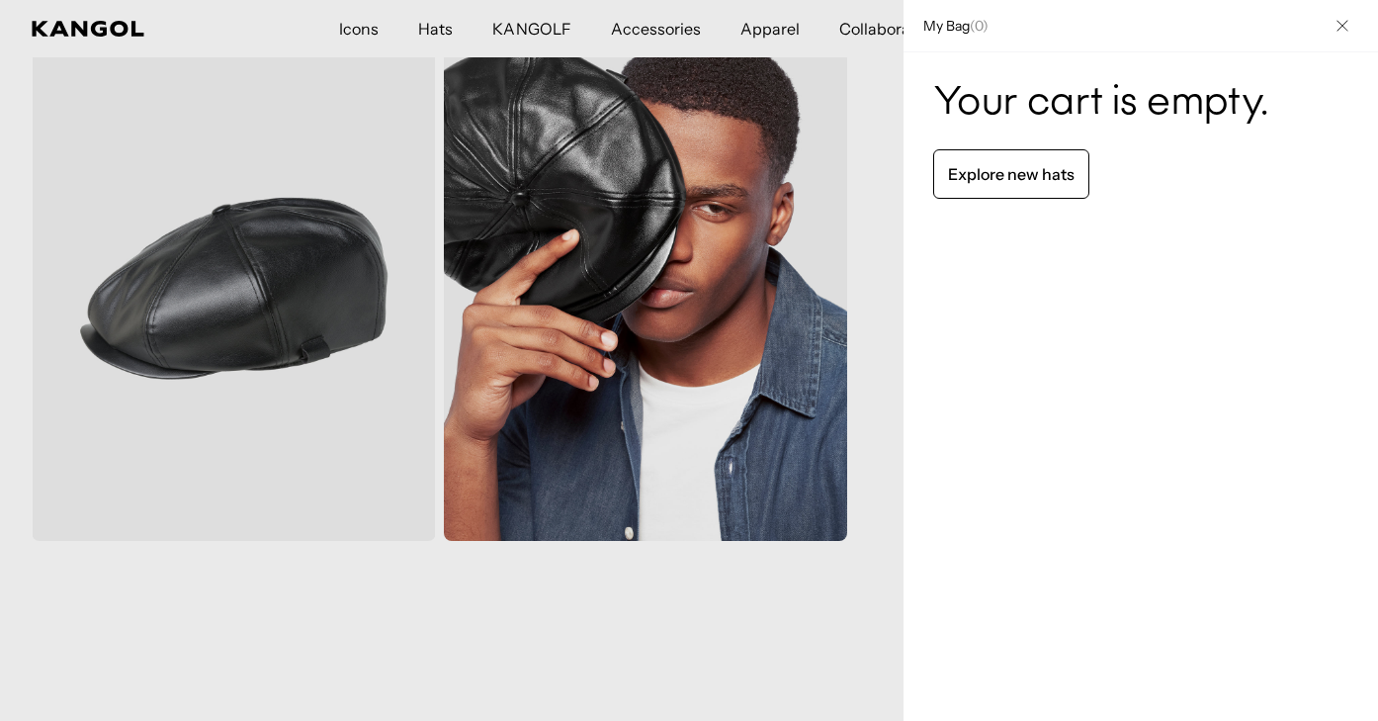
scroll to position [0, 407]
click at [1341, 24] on icon "Close" at bounding box center [1342, 26] width 12 height 12
